Goal: Information Seeking & Learning: Check status

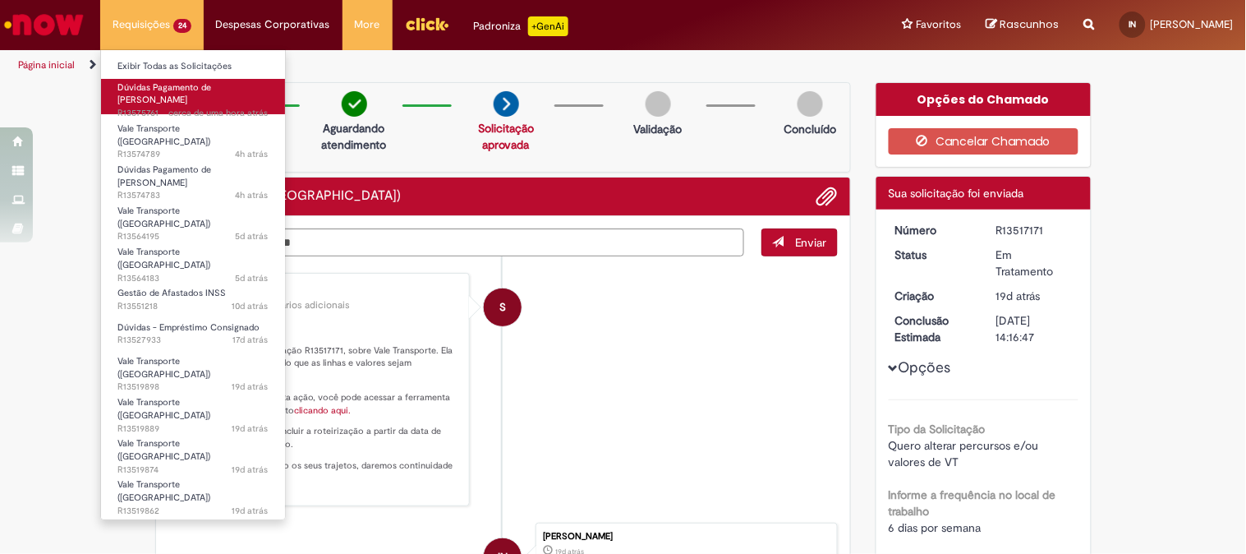
click at [159, 90] on span "Dúvidas Pagamento de [PERSON_NAME]" at bounding box center [164, 93] width 94 height 25
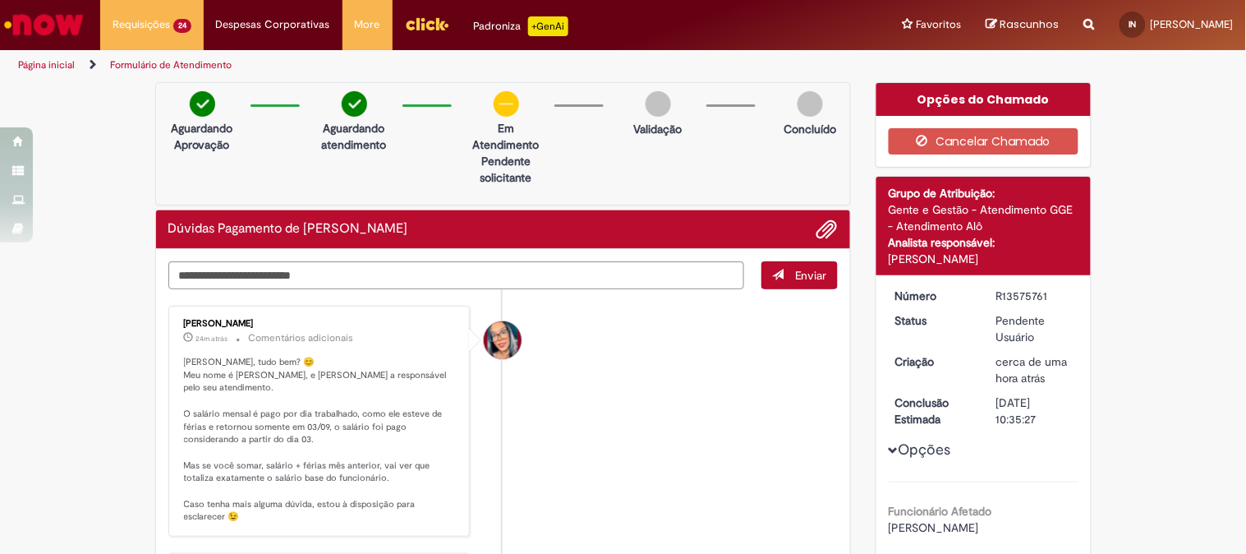
scroll to position [182, 0]
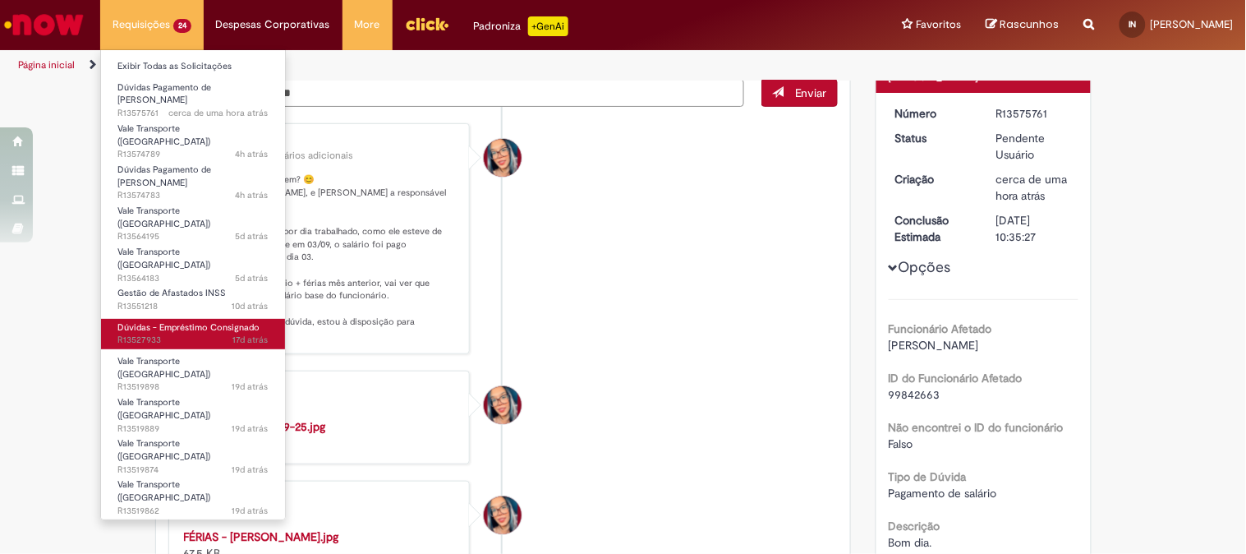
click at [154, 321] on span "Dúvidas - Empréstimo Consignado" at bounding box center [188, 327] width 142 height 12
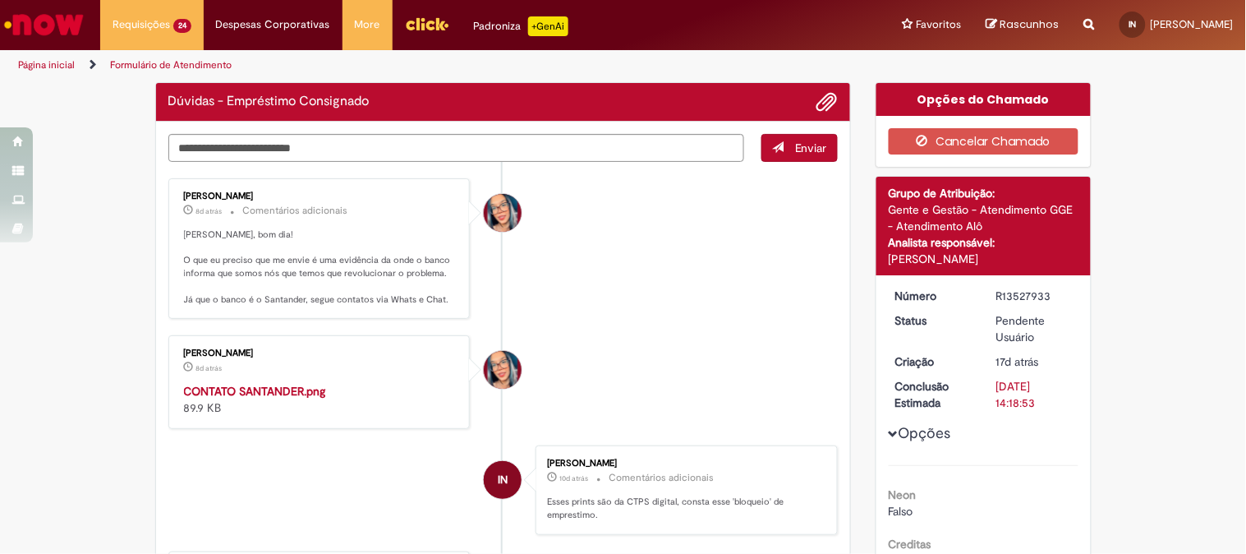
click at [67, 21] on img "Ir para a Homepage" at bounding box center [44, 24] width 85 height 33
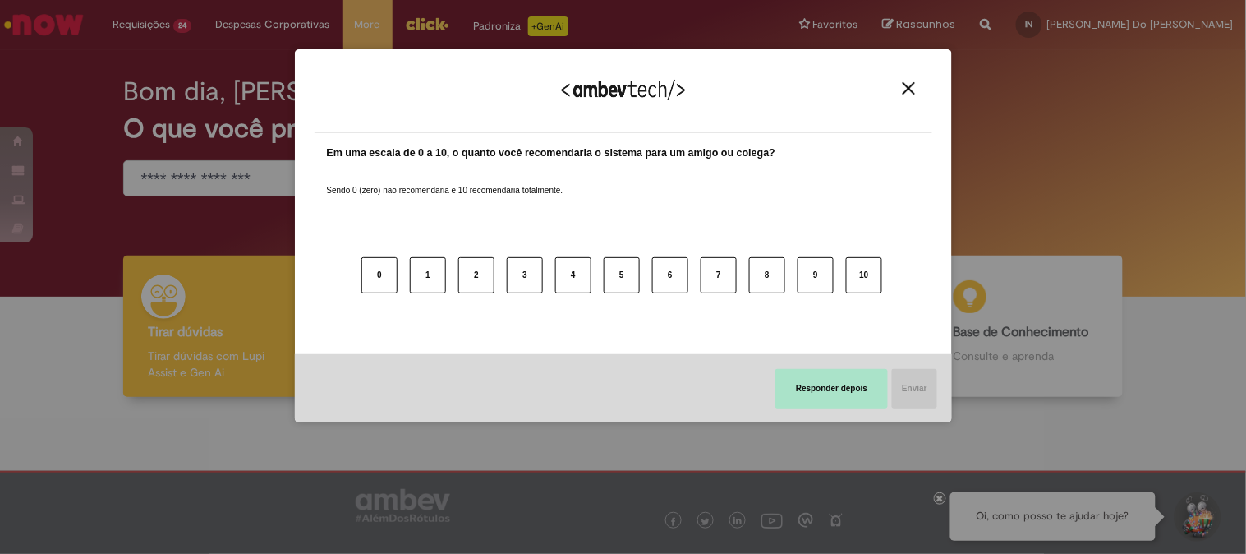
click at [836, 395] on button "Responder depois" at bounding box center [831, 388] width 113 height 39
